Goal: Information Seeking & Learning: Learn about a topic

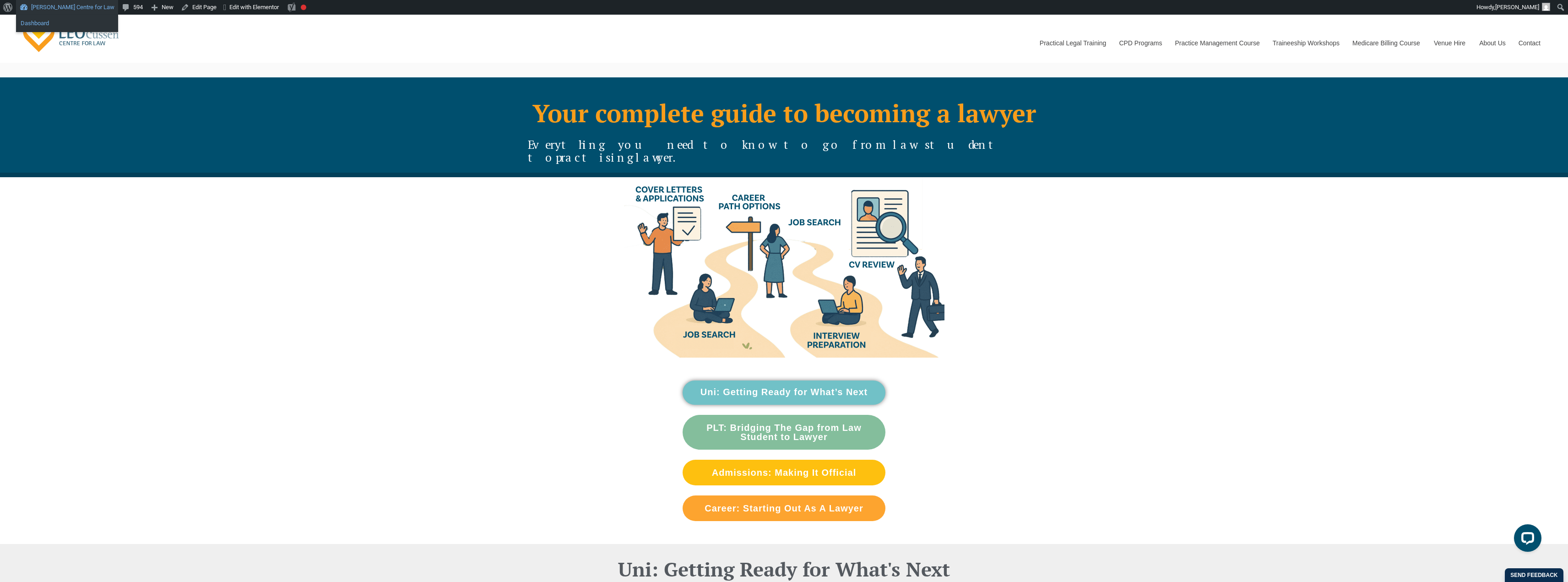
click at [50, 21] on link "Dashboard" at bounding box center [66, 23] width 102 height 12
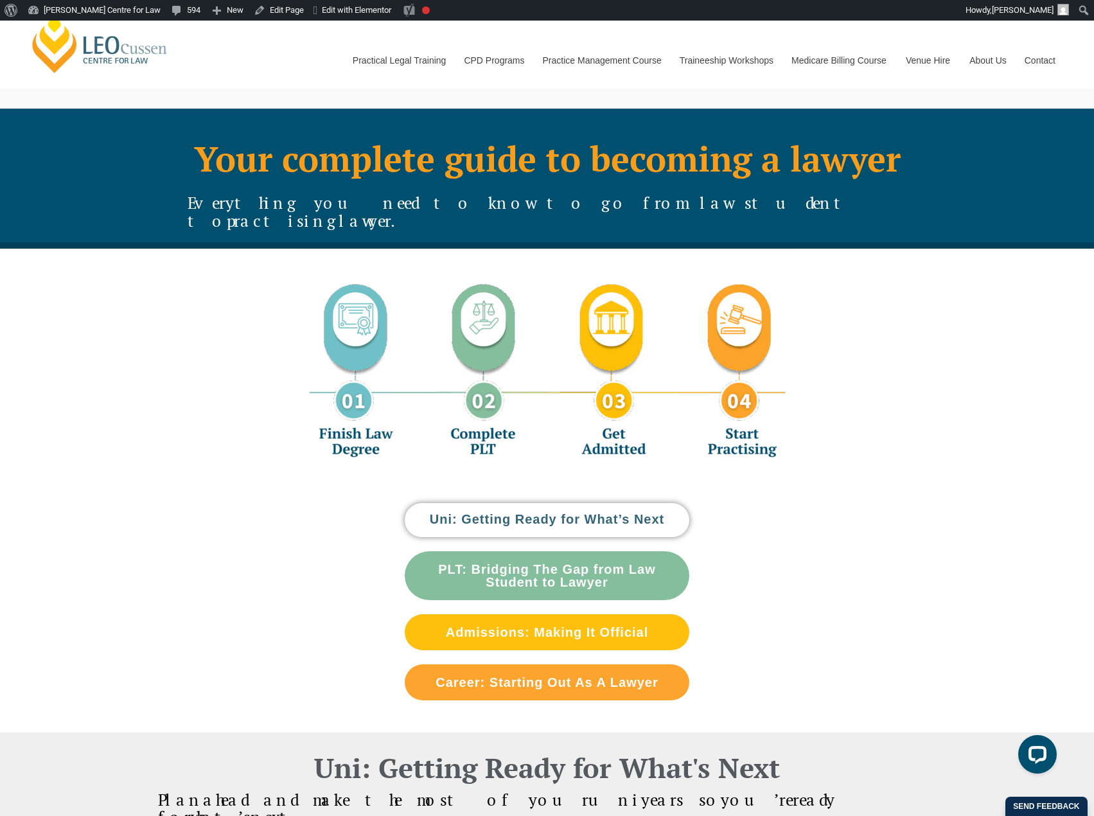
click at [522, 503] on link "Uni: Getting Ready for What’s Next" at bounding box center [547, 520] width 285 height 34
click at [882, 472] on div "Uni: Getting Ready for What’s Next PLT: Bridging The Gap from Law Student to La…" at bounding box center [547, 601] width 1094 height 261
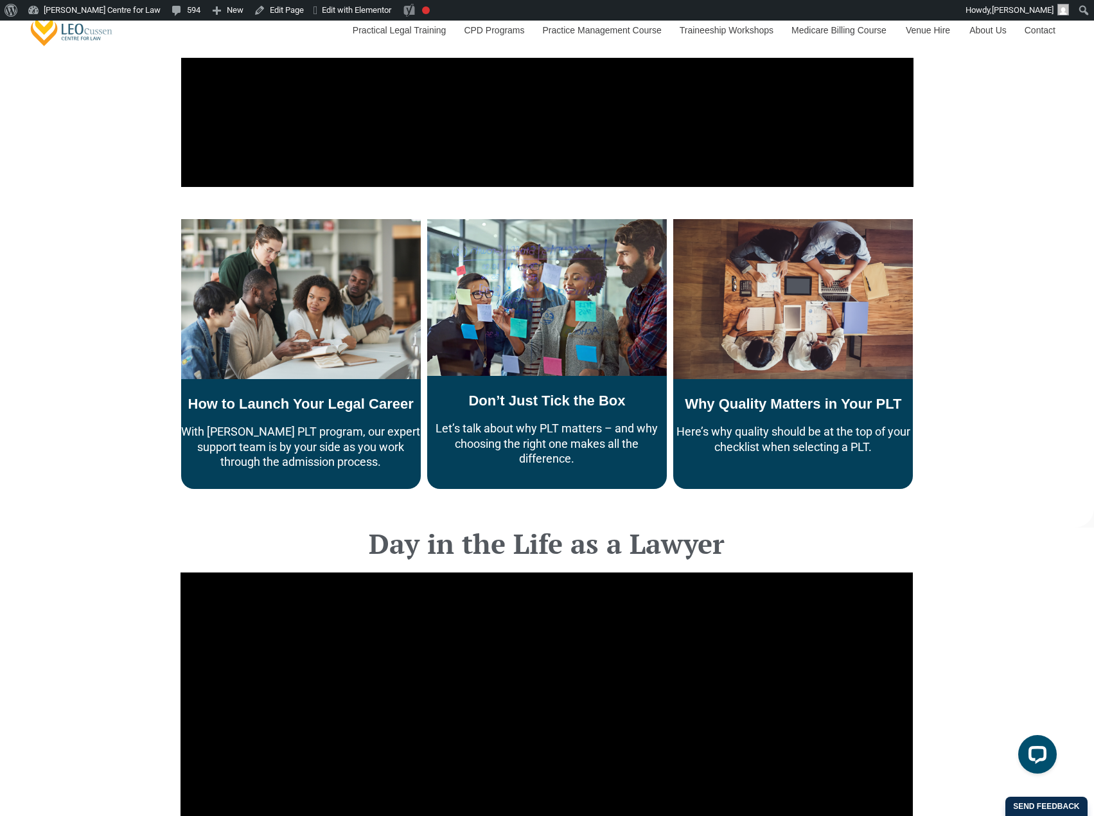
scroll to position [3309, 0]
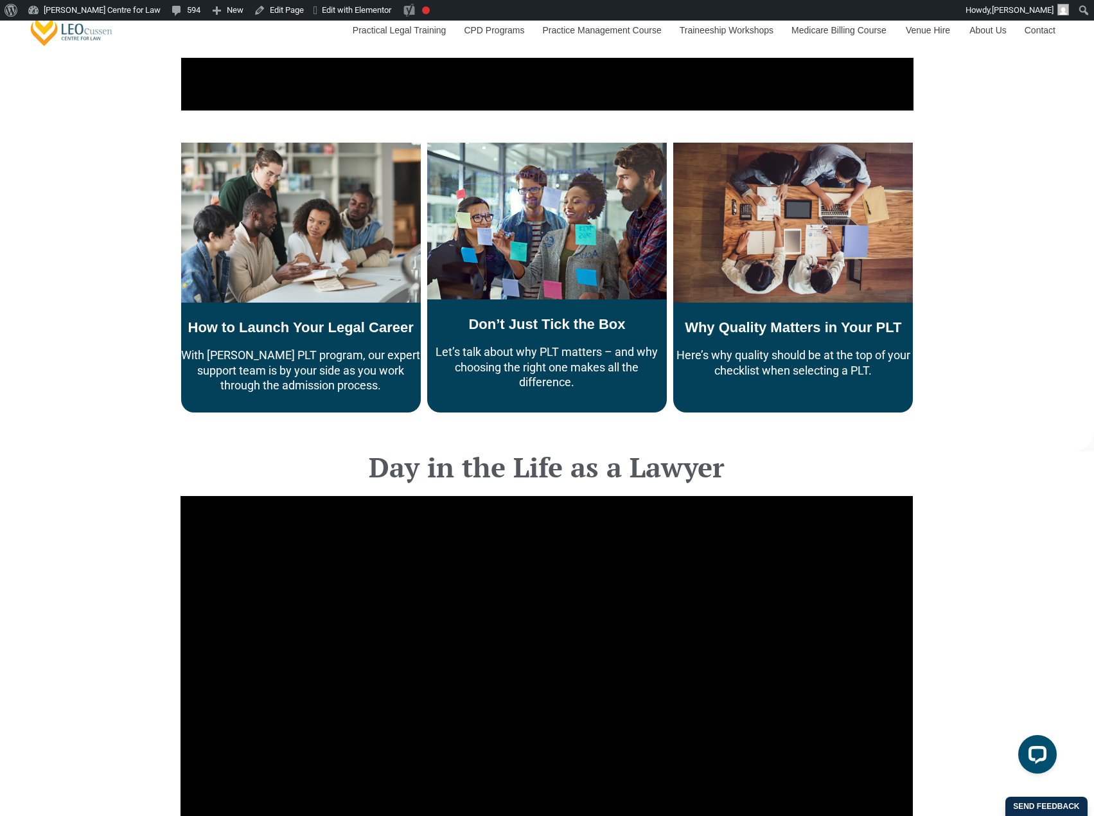
click at [1026, 456] on div "Day in the Life as a Lawyer" at bounding box center [547, 688] width 1094 height 475
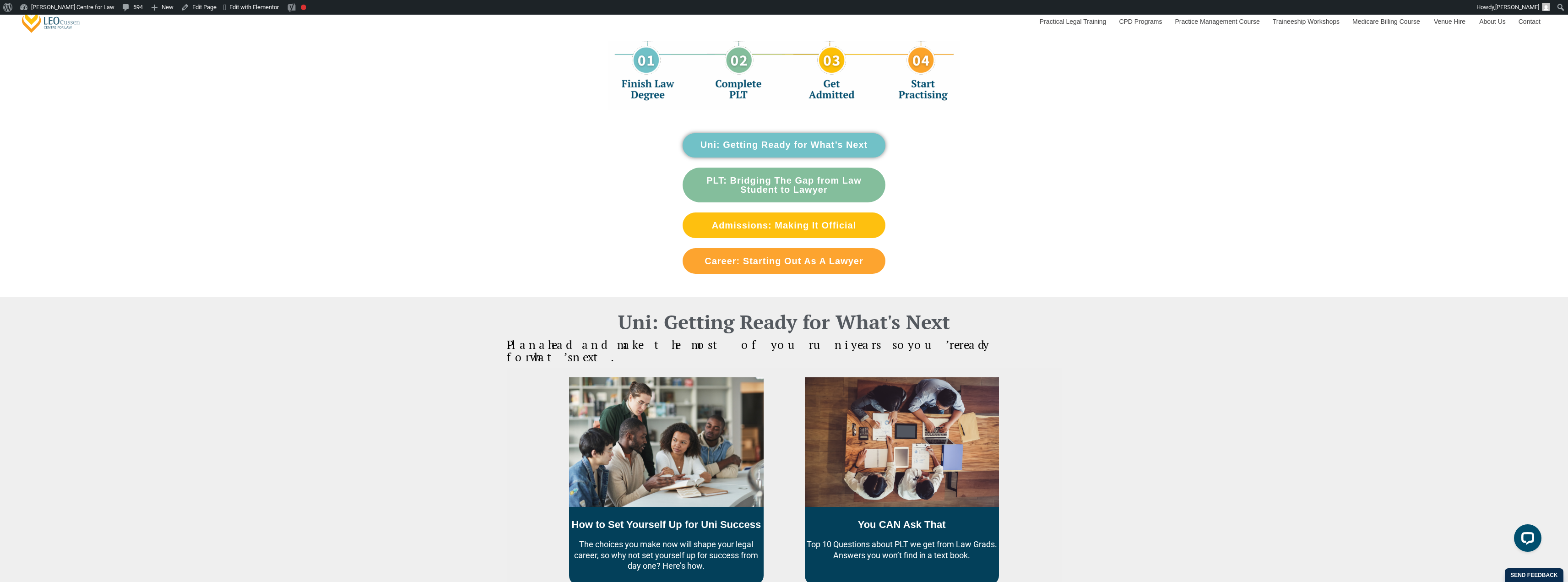
scroll to position [222, 0]
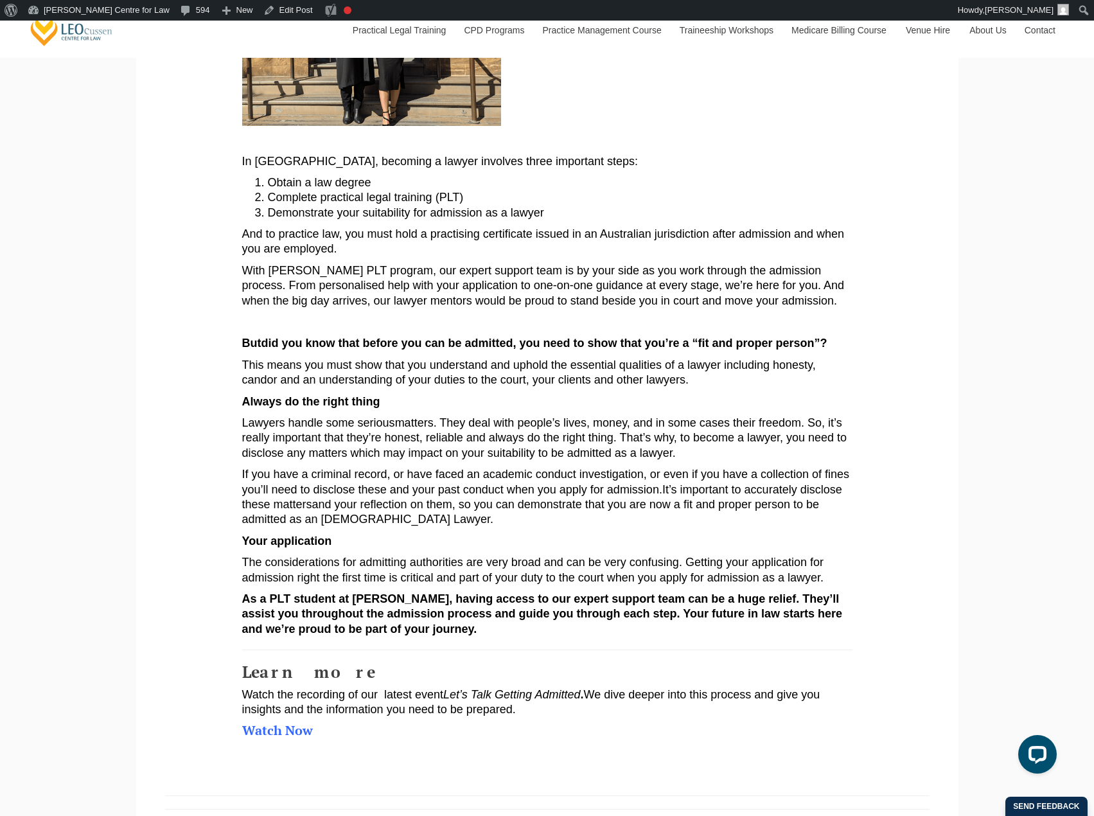
scroll to position [553, 0]
